Goal: Information Seeking & Learning: Learn about a topic

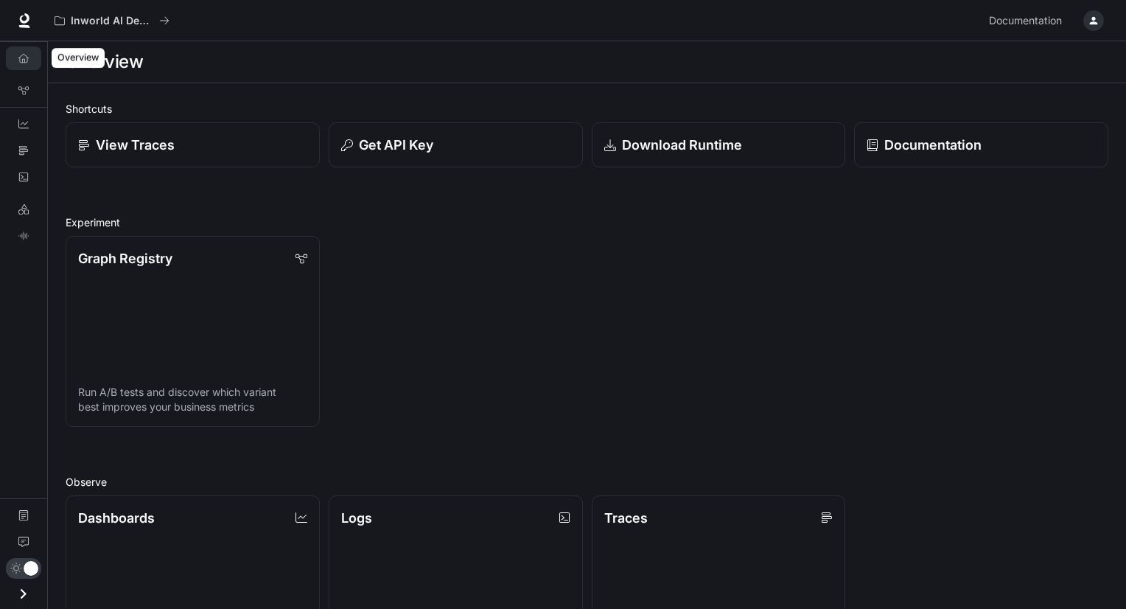
click at [18, 59] on icon "Overview" at bounding box center [23, 58] width 10 height 10
click at [32, 92] on link "Graph Registry" at bounding box center [23, 91] width 35 height 24
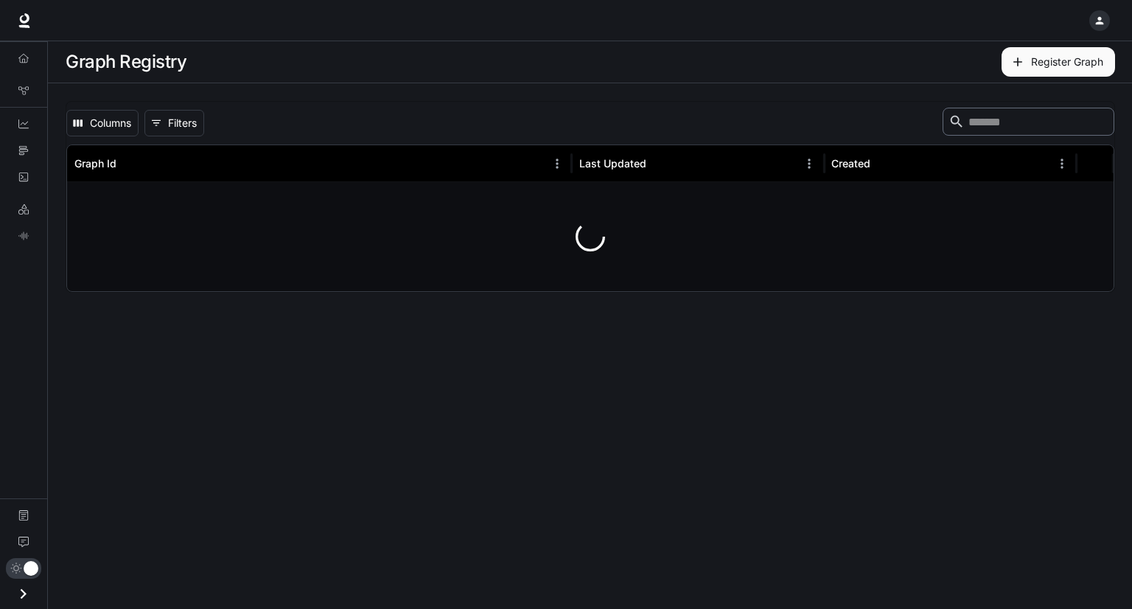
click at [31, 598] on icon "Open drawer" at bounding box center [23, 594] width 20 height 20
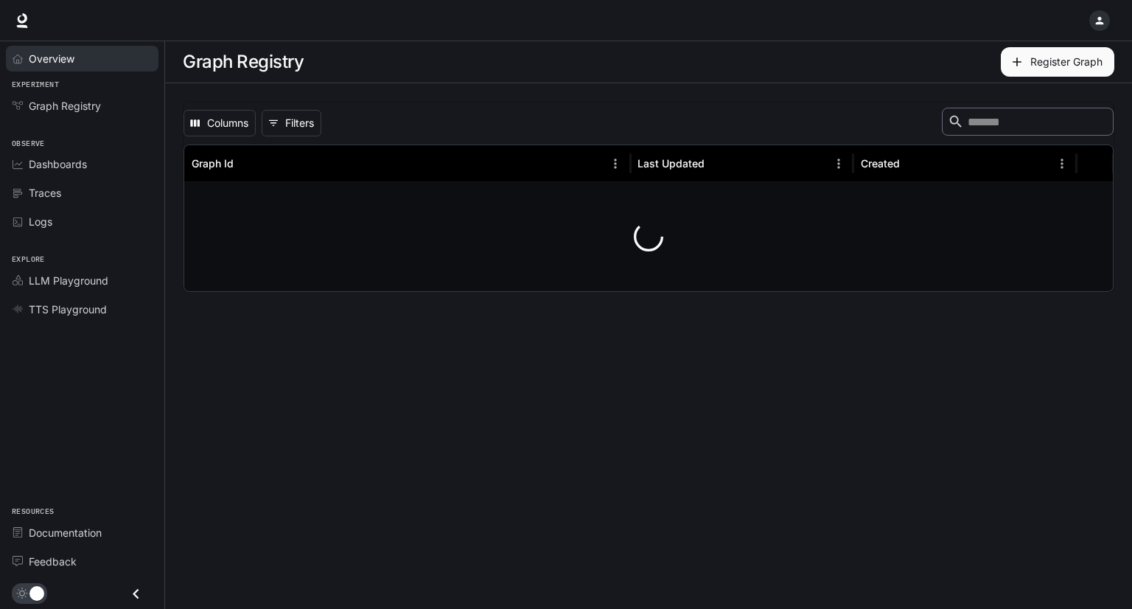
click at [57, 54] on span "Overview" at bounding box center [52, 58] width 46 height 15
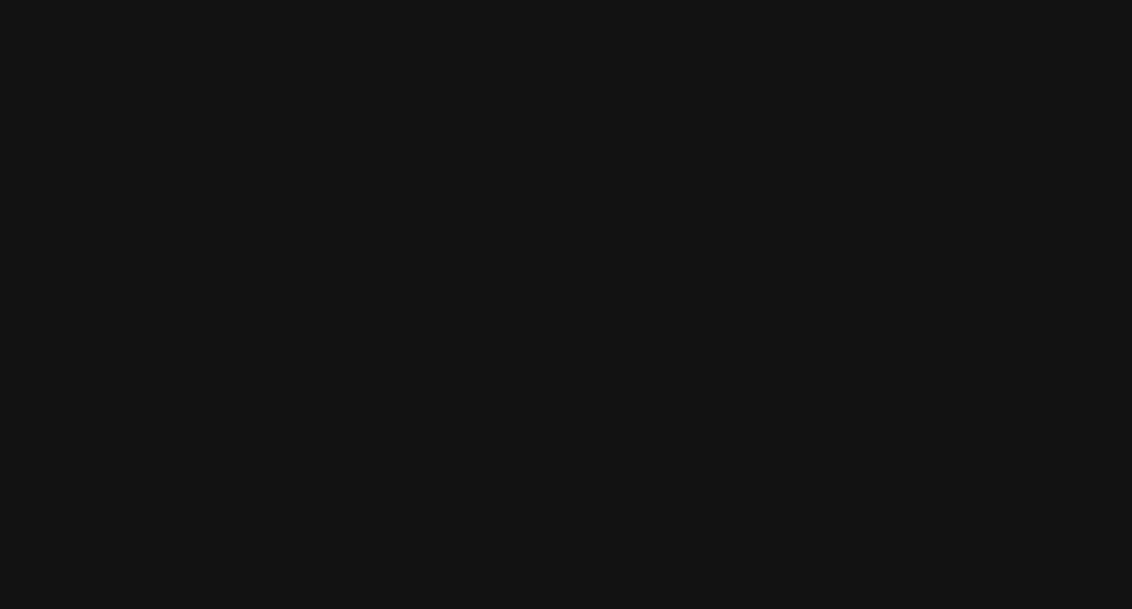
click at [611, 0] on html at bounding box center [566, 0] width 1132 height 0
click at [222, 0] on html at bounding box center [566, 0] width 1132 height 0
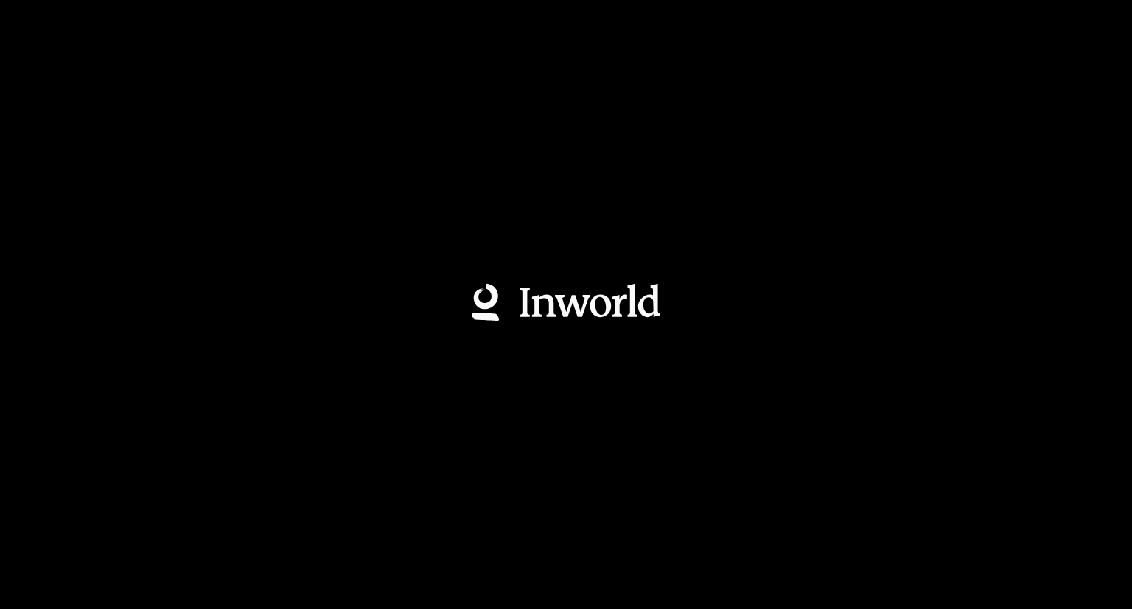
click at [132, 261] on div at bounding box center [566, 304] width 1132 height 609
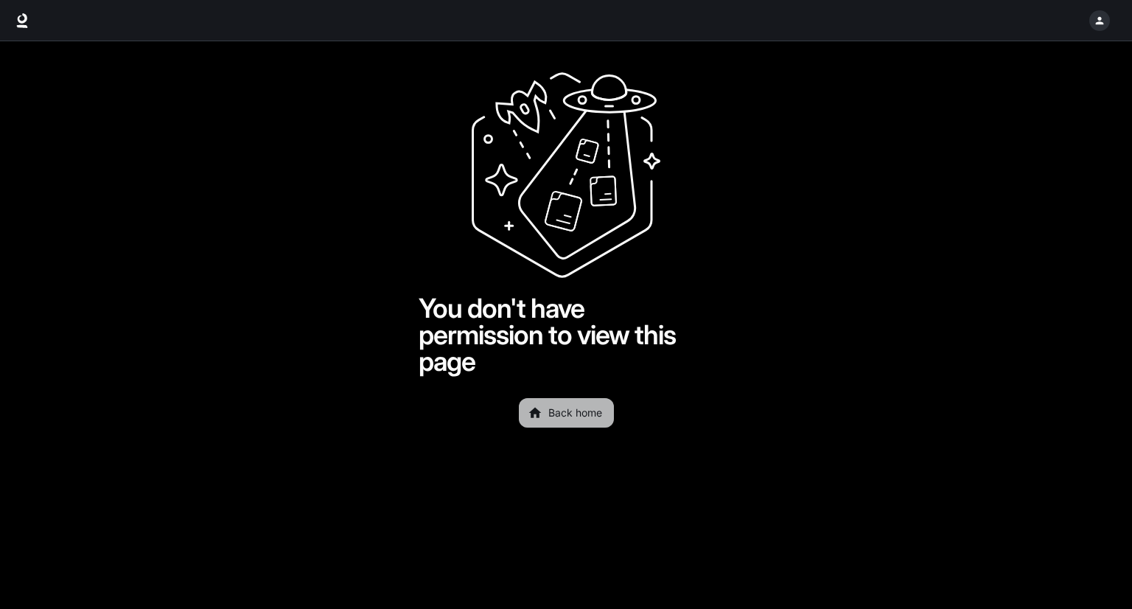
click at [583, 414] on link "Back home" at bounding box center [566, 412] width 95 height 29
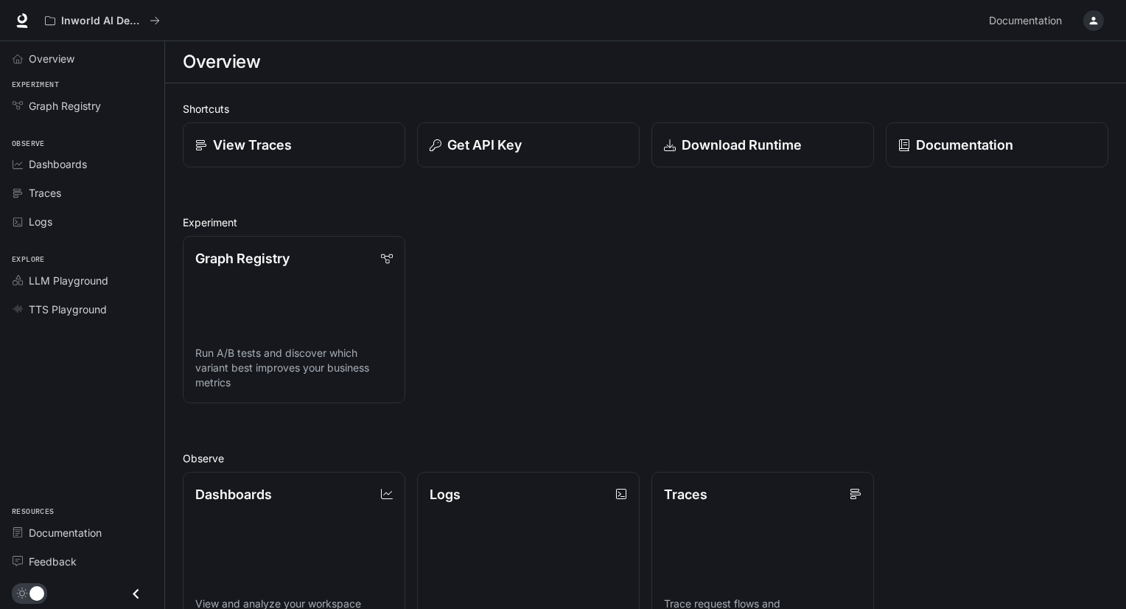
click at [1092, 13] on div "button" at bounding box center [1094, 20] width 21 height 21
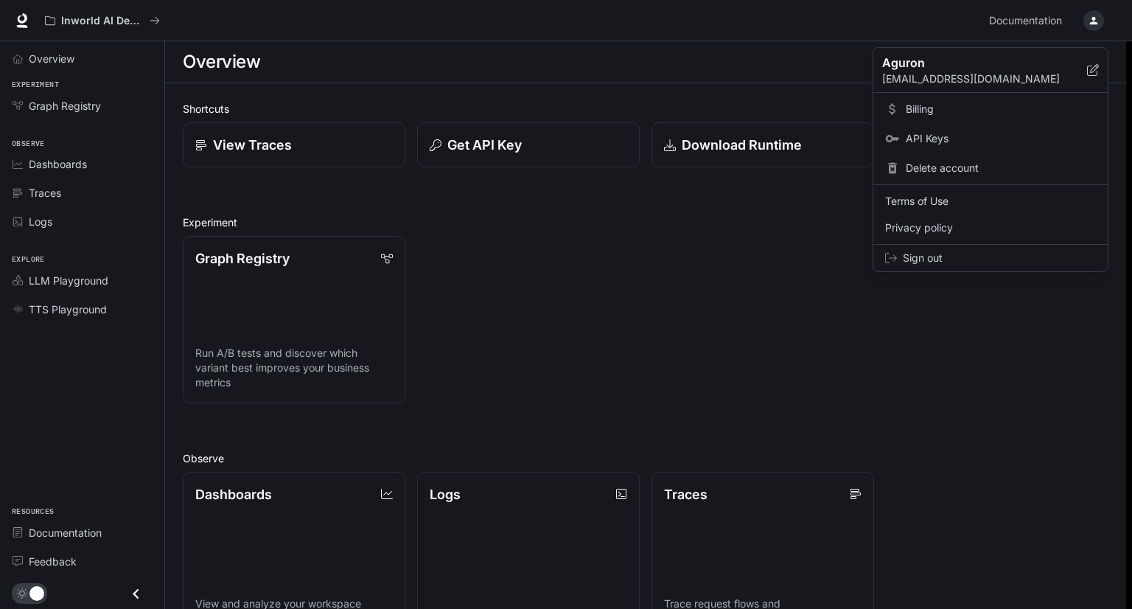
click at [622, 325] on div at bounding box center [566, 304] width 1132 height 609
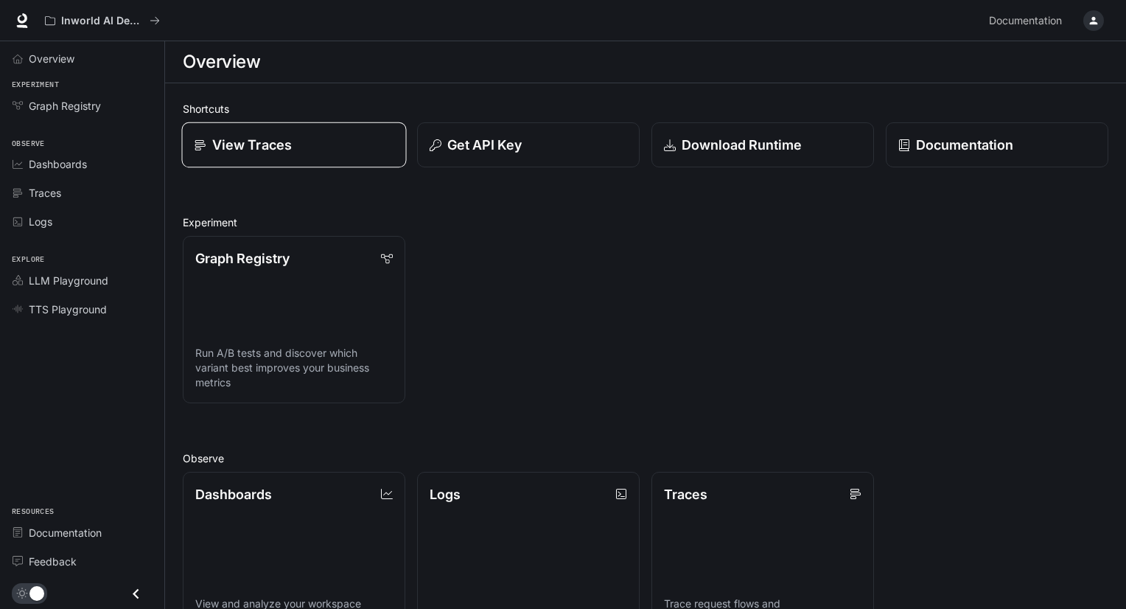
click at [234, 139] on p "View Traces" at bounding box center [252, 145] width 80 height 20
click at [1036, 26] on span "Documentation" at bounding box center [1025, 21] width 73 height 18
